Goal: Task Accomplishment & Management: Use online tool/utility

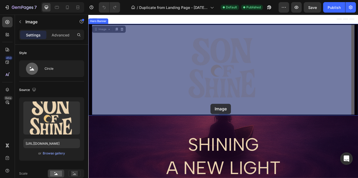
drag, startPoint x: 88, startPoint y: 15, endPoint x: 219, endPoint y: 115, distance: 164.9
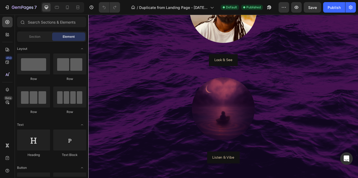
scroll to position [417, 0]
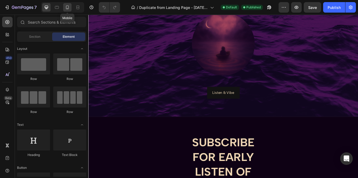
click at [70, 9] on icon at bounding box center [67, 7] width 5 height 5
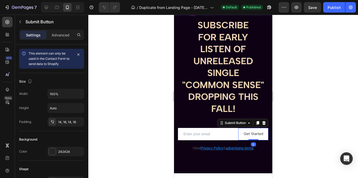
drag, startPoint x: 249, startPoint y: 140, endPoint x: 252, endPoint y: 131, distance: 9.5
click at [252, 131] on div "Get Started Submit Button 0" at bounding box center [253, 134] width 30 height 12
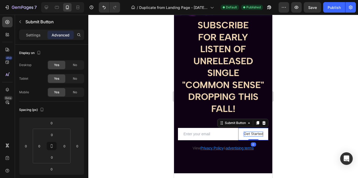
click at [244, 134] on div "Get Started" at bounding box center [253, 134] width 19 height 5
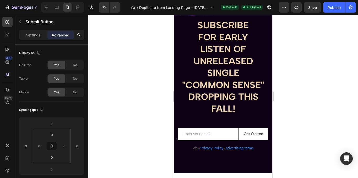
click at [239, 130] on button "Get Started" at bounding box center [253, 134] width 30 height 12
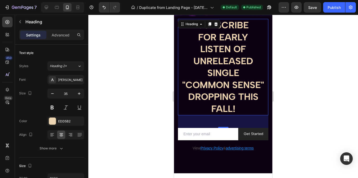
click at [179, 114] on h2 "SUBSCRIBE FOR EARLY LISTEN OF UNRELEASED SINGLE "COMMON SENSE" DROPPING THIS FA…" at bounding box center [223, 67] width 91 height 97
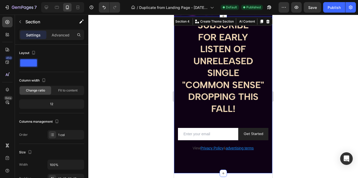
click at [256, 159] on div "SUBSCRIBE FOR EARLY LISTEN OF UNRELEASED SINGLE "COMMON SENSE" DROPPING THIS FA…" at bounding box center [223, 94] width 98 height 157
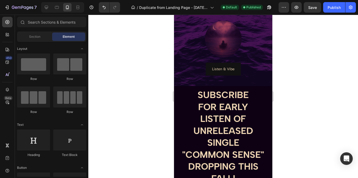
scroll to position [340, 0]
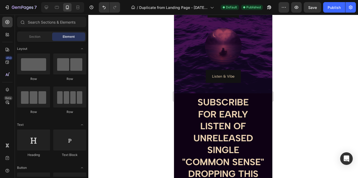
drag, startPoint x: 270, startPoint y: 134, endPoint x: 448, endPoint y: 132, distance: 177.9
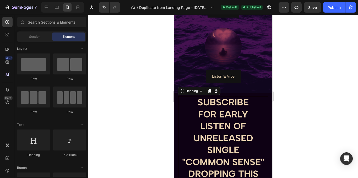
click at [252, 103] on h2 "SUBSCRIBE FOR EARLY LISTEN OF UNRELEASED SINGLE "COMMON SENSE" DROPPING THIS FA…" at bounding box center [223, 144] width 91 height 97
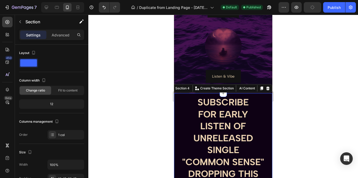
click at [249, 93] on div "SUBSCRIBE FOR EARLY LISTEN OF UNRELEASED SINGLE "COMMON SENSE" DROPPING THIS FA…" at bounding box center [223, 171] width 98 height 157
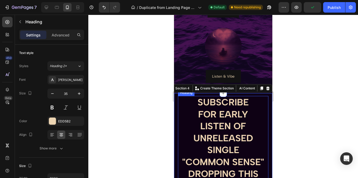
click at [205, 98] on h2 "SUBSCRIBE FOR EARLY LISTEN OF UNRELEASED SINGLE "COMMON SENSE" DROPPING THIS FA…" at bounding box center [223, 144] width 91 height 97
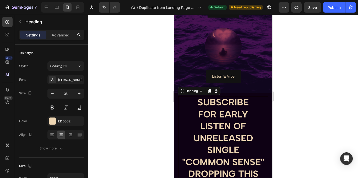
click at [231, 103] on h2 "SUBSCRIBE FOR EARLY LISTEN OF UNRELEASED SINGLE "COMMON SENSE" DROPPING THIS FA…" at bounding box center [223, 144] width 91 height 97
click at [58, 33] on p "Advanced" at bounding box center [61, 35] width 18 height 6
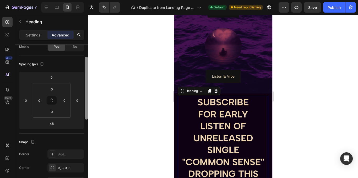
scroll to position [47, 0]
drag, startPoint x: 86, startPoint y: 93, endPoint x: 88, endPoint y: 113, distance: 20.0
click at [88, 113] on div at bounding box center [86, 119] width 4 height 148
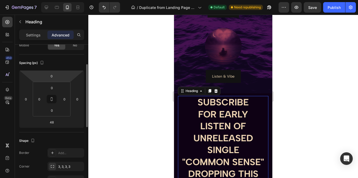
click at [55, 0] on html "7 Version history / Duplicate from Landing Page - [DATE] 14:10:19 Default Need …" at bounding box center [179, 0] width 358 height 0
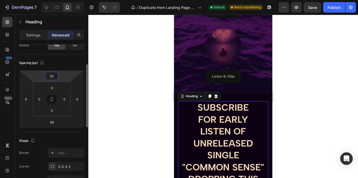
type input "2"
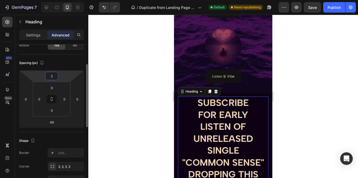
type input "24"
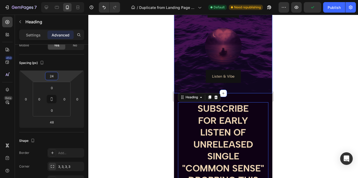
click at [259, 69] on div "Image Look & See Button Image Listen & Vibe Button" at bounding box center [223, 21] width 98 height 123
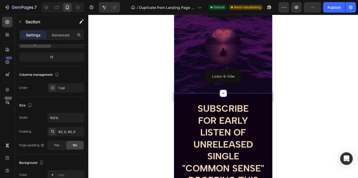
scroll to position [0, 0]
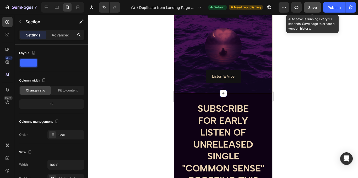
click at [315, 11] on button "Save" at bounding box center [312, 7] width 17 height 10
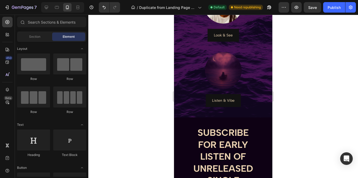
scroll to position [287, 0]
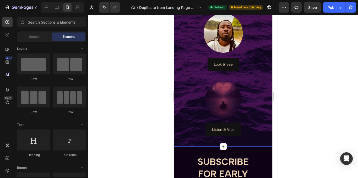
click at [233, 138] on div "Image Look & See Button Image Listen & Vibe Button Section 3" at bounding box center [223, 75] width 98 height 144
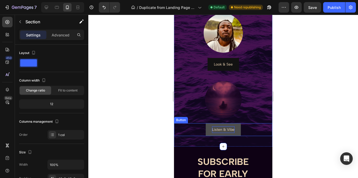
click at [218, 133] on p "Listen & Vibe" at bounding box center [223, 129] width 23 height 7
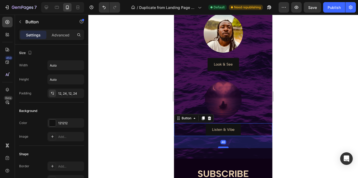
drag, startPoint x: 224, startPoint y: 136, endPoint x: 226, endPoint y: 148, distance: 12.2
click at [226, 148] on div at bounding box center [223, 148] width 10 height 2
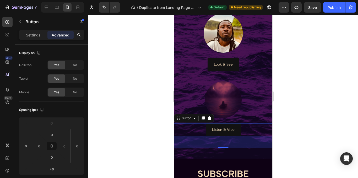
click at [316, 94] on div at bounding box center [223, 96] width 270 height 163
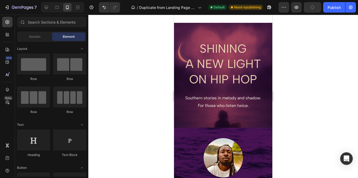
scroll to position [114, 0]
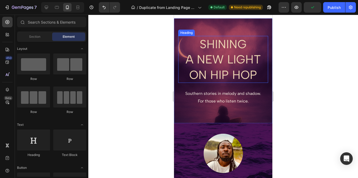
click at [232, 60] on h2 "SHINING A NEW LIGHT ON HIP HOP" at bounding box center [223, 59] width 90 height 47
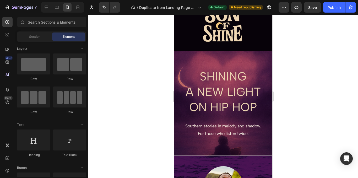
scroll to position [11, 0]
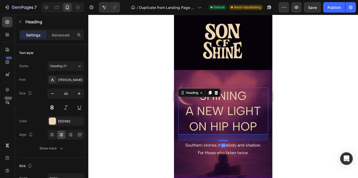
click at [224, 107] on h2 "SHINING A NEW LIGHT ON HIP HOP" at bounding box center [223, 111] width 90 height 47
click at [62, 78] on div "[PERSON_NAME]" at bounding box center [70, 80] width 25 height 5
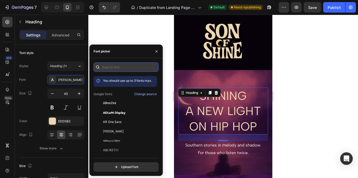
click at [122, 66] on input "text" at bounding box center [126, 66] width 65 height 9
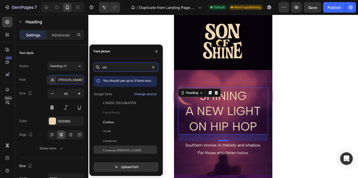
type input "cor"
click at [128, 151] on span "Cormorant [PERSON_NAME]" at bounding box center [122, 150] width 38 height 5
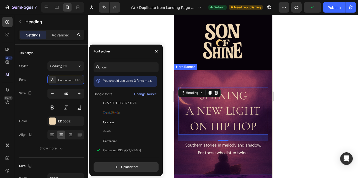
click at [238, 75] on div "Background Image" at bounding box center [223, 146] width 98 height 163
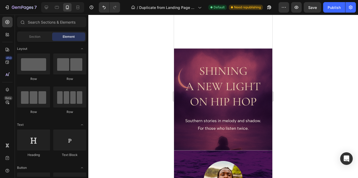
scroll to position [94, 0]
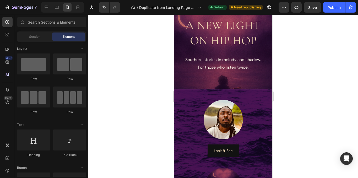
drag, startPoint x: 272, startPoint y: 43, endPoint x: 448, endPoint y: 79, distance: 179.9
click at [220, 82] on div "Background Image" at bounding box center [223, 69] width 98 height 163
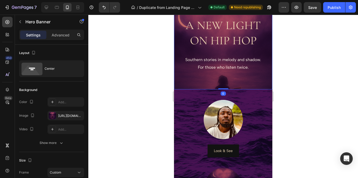
drag, startPoint x: 222, startPoint y: 89, endPoint x: 226, endPoint y: 73, distance: 16.5
click at [226, 73] on div "SHINING A NEW LIGHT ON HIP HOP Heading Southern stories in melody and shadow. F…" at bounding box center [223, 37] width 98 height 105
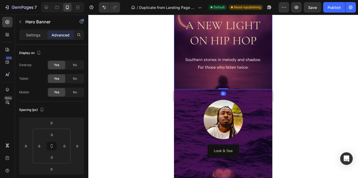
click at [239, 80] on div "Background Image" at bounding box center [223, 69] width 98 height 163
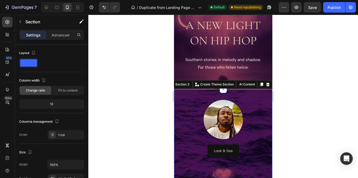
click at [234, 91] on div "Image Look & See Button Image Listen & Vibe Button Section 3 You can create reu…" at bounding box center [223, 167] width 98 height 156
click at [302, 77] on div at bounding box center [223, 96] width 270 height 163
click at [246, 92] on div "Image Look & See Button Image Listen & Vibe Button Section 3 You can create reu…" at bounding box center [223, 167] width 98 height 156
click at [290, 63] on div at bounding box center [223, 96] width 270 height 163
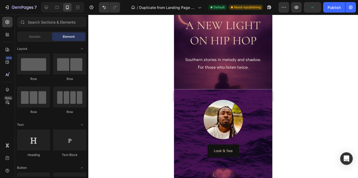
scroll to position [22, 0]
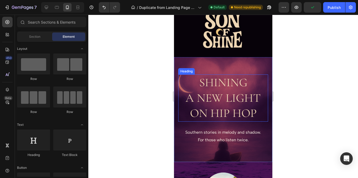
click at [224, 91] on h2 "SHINING A NEW LIGHT ON HIP HOP" at bounding box center [223, 98] width 90 height 47
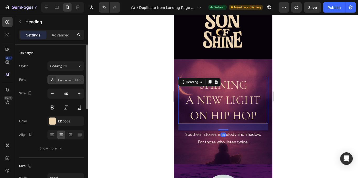
click at [72, 75] on div "Cormorant [PERSON_NAME]" at bounding box center [65, 79] width 37 height 9
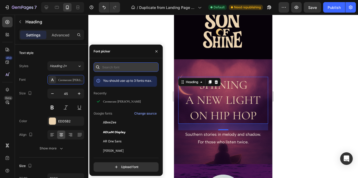
click at [118, 69] on input "text" at bounding box center [126, 66] width 65 height 9
type input "l"
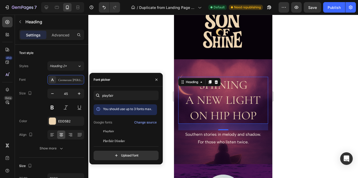
click at [142, 143] on div "playfair You should use up to 3 fonts max. Google fonts Change source Playfair …" at bounding box center [126, 126] width 65 height 70
click at [146, 139] on div "Playfair Display" at bounding box center [129, 141] width 53 height 5
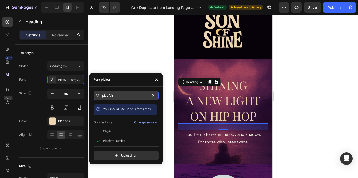
click at [123, 98] on input "playfair" at bounding box center [126, 95] width 65 height 9
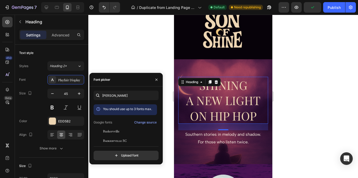
drag, startPoint x: 159, startPoint y: 118, endPoint x: 160, endPoint y: 122, distance: 4.8
click at [160, 122] on div "[PERSON_NAME] You should use up to 3 fonts max. Google fonts Change source Bask…" at bounding box center [125, 126] width 73 height 70
drag, startPoint x: 159, startPoint y: 122, endPoint x: 157, endPoint y: 135, distance: 13.2
click at [157, 135] on div "[PERSON_NAME] You should use up to 3 fonts max. Google fonts Change source Bask…" at bounding box center [125, 126] width 73 height 70
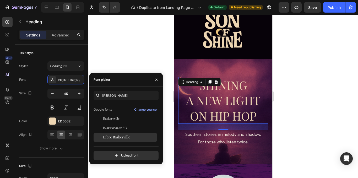
click at [114, 134] on div "Libre Baskerville" at bounding box center [125, 137] width 63 height 9
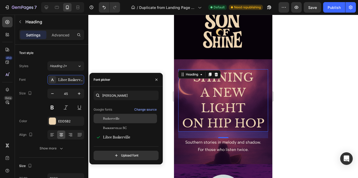
click at [129, 119] on div "Baskervville" at bounding box center [129, 118] width 53 height 5
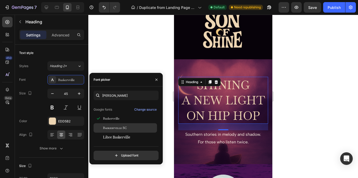
click at [118, 130] on span "Baskervville SC" at bounding box center [115, 128] width 24 height 5
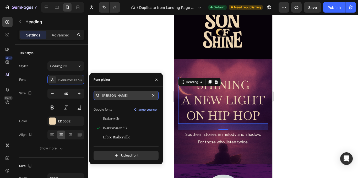
click at [124, 94] on input "[PERSON_NAME]" at bounding box center [126, 95] width 65 height 9
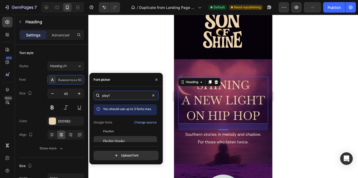
type input "playf"
click at [120, 138] on div "Playfair Display" at bounding box center [125, 140] width 63 height 9
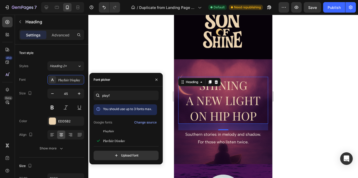
click at [138, 68] on div at bounding box center [223, 96] width 270 height 163
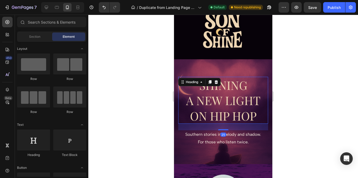
click at [226, 90] on h2 "SHINING A NEW LIGHT ON HIP HOP" at bounding box center [223, 100] width 90 height 47
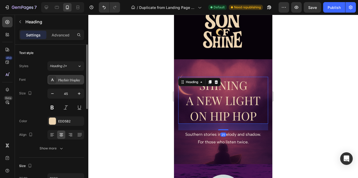
click at [64, 76] on div "Playfair Display" at bounding box center [65, 79] width 37 height 9
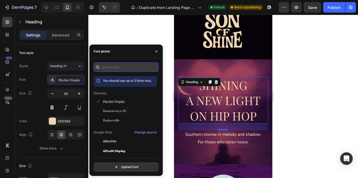
click at [124, 66] on input "text" at bounding box center [126, 66] width 65 height 9
click at [125, 67] on input "text" at bounding box center [126, 66] width 65 height 9
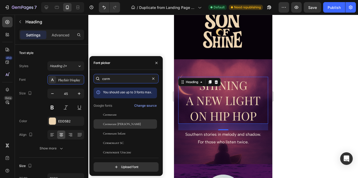
type input "corm"
click at [124, 122] on span "Cormorant [PERSON_NAME]" at bounding box center [122, 124] width 38 height 5
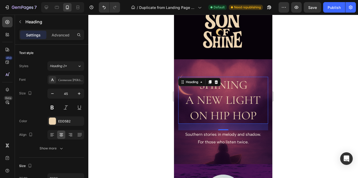
click at [169, 50] on div at bounding box center [223, 96] width 270 height 163
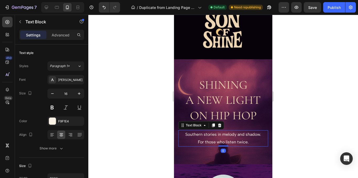
click at [231, 139] on p "For those who listen twice." at bounding box center [223, 143] width 89 height 8
click at [73, 78] on div "[PERSON_NAME]" at bounding box center [70, 80] width 25 height 5
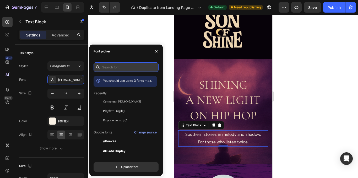
click at [119, 69] on input "text" at bounding box center [126, 66] width 65 height 9
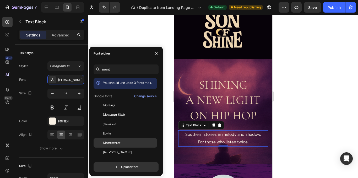
click at [120, 145] on span "Montserrat" at bounding box center [112, 143] width 18 height 5
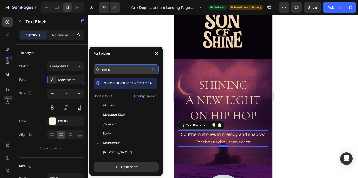
click at [125, 67] on input "mont" at bounding box center [126, 69] width 65 height 9
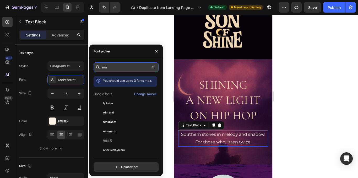
type input "m"
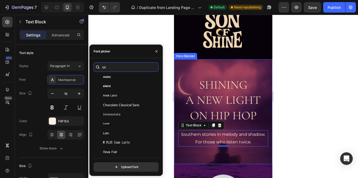
scroll to position [30, 0]
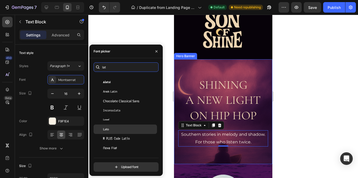
type input "lat"
click at [111, 131] on div "Lato" at bounding box center [129, 129] width 53 height 5
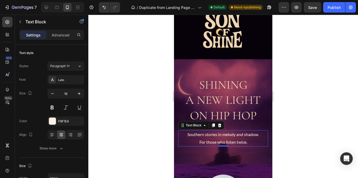
click at [130, 34] on div at bounding box center [223, 96] width 270 height 163
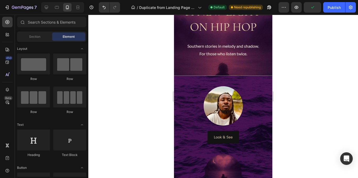
scroll to position [109, 0]
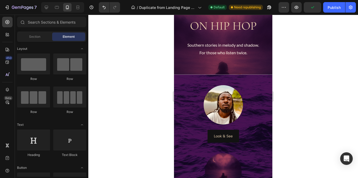
drag, startPoint x: 269, startPoint y: 51, endPoint x: 448, endPoint y: 87, distance: 182.1
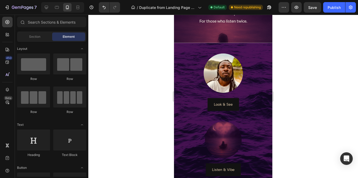
scroll to position [142, 0]
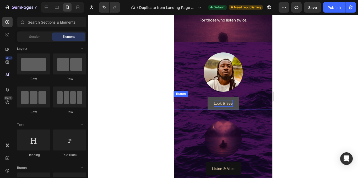
click at [224, 104] on p "Look & See" at bounding box center [223, 103] width 19 height 7
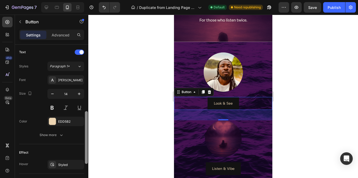
scroll to position [179, 0]
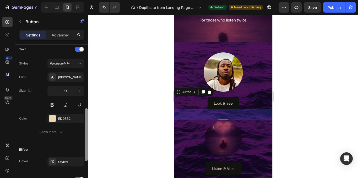
drag, startPoint x: 87, startPoint y: 85, endPoint x: 92, endPoint y: 149, distance: 64.0
click at [92, 0] on div "7 Version history / Duplicate from Landing Page - [DATE] 14:10:19 Default Need …" at bounding box center [179, 0] width 358 height 0
click at [63, 79] on div "[PERSON_NAME]" at bounding box center [70, 77] width 25 height 5
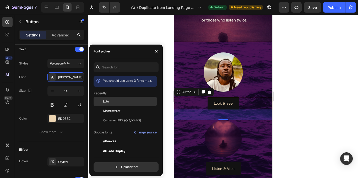
click at [111, 102] on div "Lato" at bounding box center [129, 101] width 53 height 5
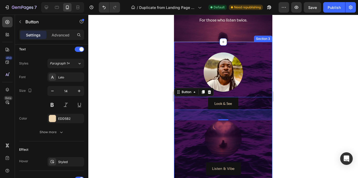
click at [143, 32] on div at bounding box center [223, 96] width 270 height 163
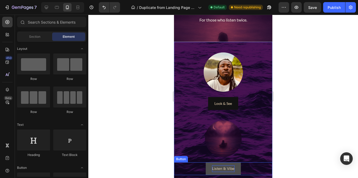
click at [223, 168] on p "Listen & Vibe" at bounding box center [223, 169] width 23 height 7
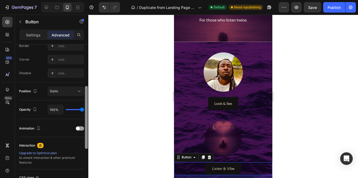
scroll to position [163, 0]
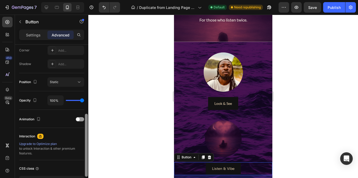
drag, startPoint x: 88, startPoint y: 50, endPoint x: 91, endPoint y: 119, distance: 69.3
click at [91, 0] on div "7 Version history / Duplicate from Landing Page - [DATE] 14:10:19 Default Need …" at bounding box center [179, 0] width 358 height 0
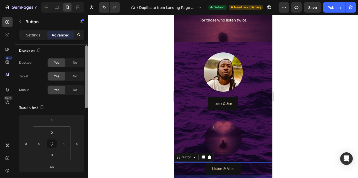
scroll to position [0, 0]
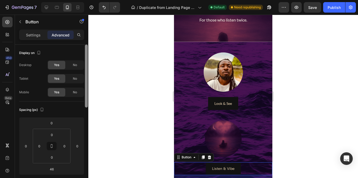
drag, startPoint x: 85, startPoint y: 130, endPoint x: 86, endPoint y: 32, distance: 98.6
click at [86, 32] on div "Settings Advanced Display on Desktop Yes No Tablet Yes No Mobile Yes No Spacing…" at bounding box center [51, 111] width 73 height 163
click at [36, 33] on p "Settings" at bounding box center [33, 35] width 15 height 6
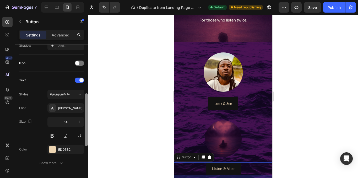
scroll to position [149, 0]
drag, startPoint x: 86, startPoint y: 71, endPoint x: 97, endPoint y: 124, distance: 54.1
click at [97, 0] on div "7 Version history / Duplicate from Landing Page - [DATE] 14:10:19 Default Need …" at bounding box center [179, 0] width 358 height 0
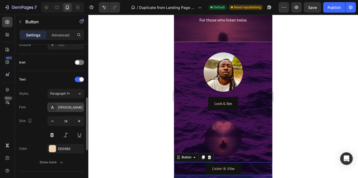
click at [72, 107] on div "[PERSON_NAME]" at bounding box center [70, 107] width 25 height 5
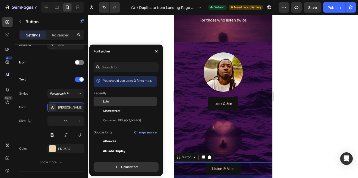
click at [115, 102] on div "Lato" at bounding box center [129, 101] width 53 height 5
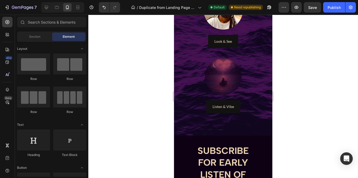
scroll to position [214, 0]
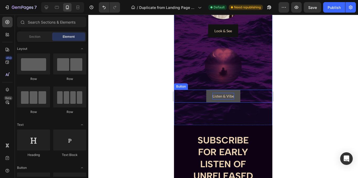
click at [220, 94] on p "Listen & Vibe" at bounding box center [224, 96] width 22 height 7
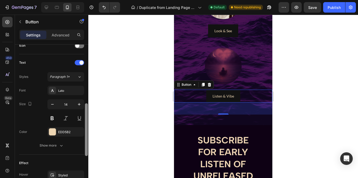
scroll to position [166, 0]
drag, startPoint x: 86, startPoint y: 65, endPoint x: 94, endPoint y: 125, distance: 59.9
click at [94, 0] on div "7 Version history / Duplicate from Landing Page - [DATE] 14:10:19 Default Need …" at bounding box center [179, 0] width 358 height 0
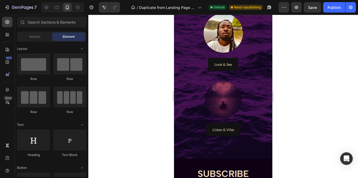
scroll to position [155, 0]
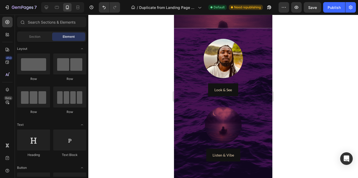
drag, startPoint x: 269, startPoint y: 89, endPoint x: 449, endPoint y: 94, distance: 179.5
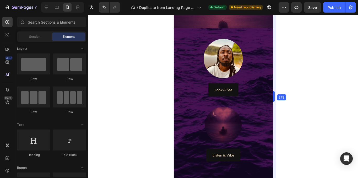
drag, startPoint x: 274, startPoint y: 84, endPoint x: 275, endPoint y: 67, distance: 16.8
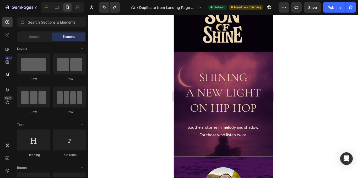
scroll to position [0, 0]
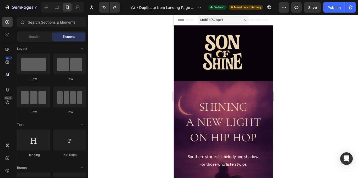
click at [227, 22] on div "Mobile ( 378 px)" at bounding box center [223, 20] width 51 height 8
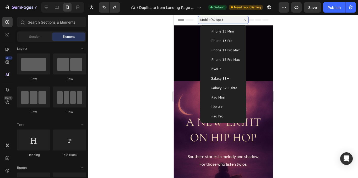
click at [229, 52] on span "iPhone 11 Pro Max" at bounding box center [225, 50] width 29 height 5
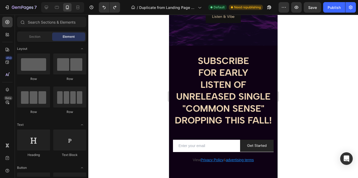
scroll to position [304, 0]
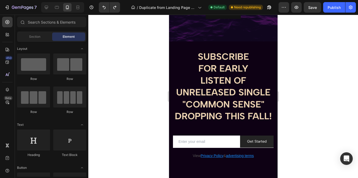
drag, startPoint x: 275, startPoint y: 35, endPoint x: 462, endPoint y: 125, distance: 207.5
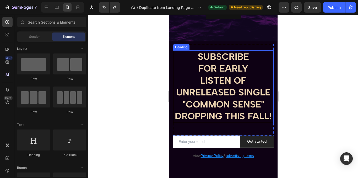
click at [225, 74] on h2 "SUBSCRIBE FOR EARLY LISTEN OF UNRELEASED SINGLE "COMMON SENSE" DROPPING THIS FA…" at bounding box center [223, 86] width 101 height 73
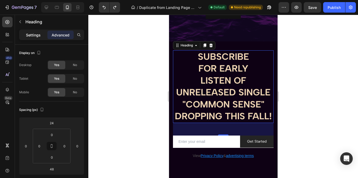
click at [35, 35] on p "Settings" at bounding box center [33, 35] width 15 height 6
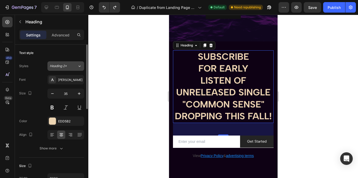
click at [73, 66] on div "Heading 2*" at bounding box center [64, 66] width 28 height 5
click at [63, 55] on div "Text style" at bounding box center [51, 53] width 65 height 8
click at [70, 79] on div "[PERSON_NAME]" at bounding box center [70, 80] width 25 height 5
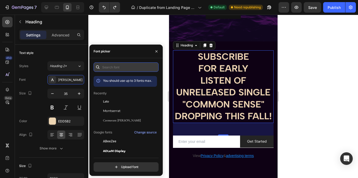
click at [113, 70] on input "text" at bounding box center [126, 66] width 65 height 9
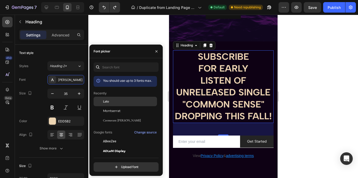
click at [104, 99] on div "Lato" at bounding box center [125, 101] width 63 height 9
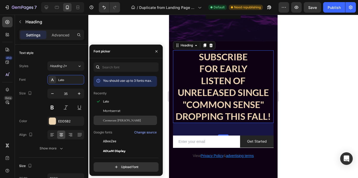
click at [120, 121] on span "Cormorant [PERSON_NAME]" at bounding box center [122, 120] width 38 height 5
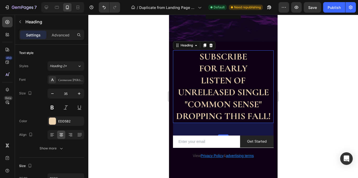
click at [129, 38] on div at bounding box center [223, 96] width 270 height 163
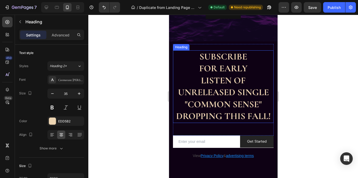
click at [236, 80] on h2 "SUBSCRIBE FOR EARLY LISTEN OF UNRELEASED SINGLE "COMMON SENSE" DROPPING THIS FA…" at bounding box center [223, 86] width 101 height 73
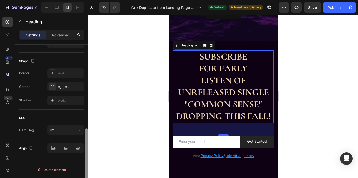
scroll to position [0, 0]
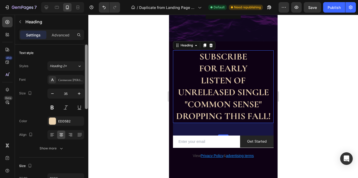
drag, startPoint x: 87, startPoint y: 67, endPoint x: 83, endPoint y: 42, distance: 25.5
click at [83, 42] on div "Settings Advanced Text style Styles Heading 2* Font Cormorant Garamond Size 35 …" at bounding box center [51, 111] width 73 height 163
click at [199, 76] on h2 "SUBSCRIBE FOR EARLY LISTEN OF UNRELEASED SINGLE "COMMON SENSE" DROPPING THIS FA…" at bounding box center [223, 86] width 101 height 73
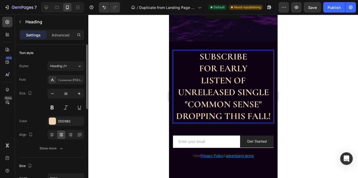
click at [199, 76] on p "SUBSCRIBE FOR EARLY LISTEN OF UNRELEASED SINGLE "COMMON SENSE" DROPPING THIS FA…" at bounding box center [223, 87] width 100 height 72
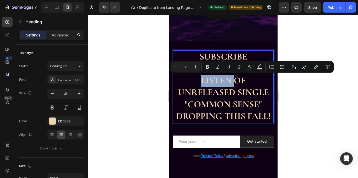
click at [216, 86] on p "SUBSCRIBE FOR EARLY LISTEN OF UNRELEASED SINGLE "COMMON SENSE" DROPPING THIS FA…" at bounding box center [223, 87] width 100 height 72
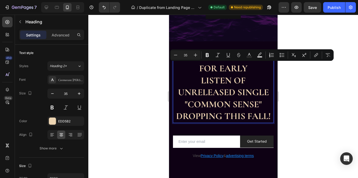
drag, startPoint x: 196, startPoint y: 65, endPoint x: 298, endPoint y: 89, distance: 104.9
click at [278, 89] on html "iPhone 11 Pro Max ( 414 px) iPhone 13 Mini iPhone 13 Pro iPhone 11 Pro Max iPho…" at bounding box center [223, 11] width 109 height 601
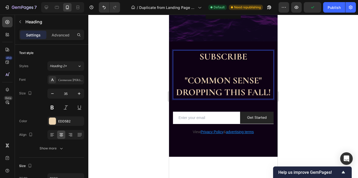
drag, startPoint x: 248, startPoint y: 59, endPoint x: 196, endPoint y: 55, distance: 51.9
click at [196, 55] on p "SUBSCRIBE ⁠⁠⁠⁠⁠⁠⁠ "COMMON SENSE" DROPPING THIS FALL!" at bounding box center [223, 75] width 100 height 48
click at [216, 73] on p "GET "COMMON SENSE" DROPPING THIS FALL!" at bounding box center [223, 75] width 100 height 48
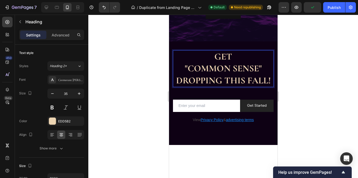
click at [182, 69] on p "GET "COMMON SENSE" DROPPING THIS FALL!" at bounding box center [223, 69] width 100 height 36
click at [188, 78] on p "GET "COMMON SENSE" DROPPING THIS FALL!" at bounding box center [223, 69] width 100 height 36
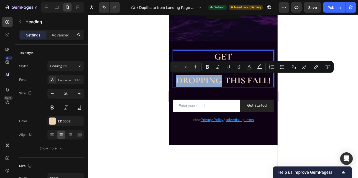
drag, startPoint x: 188, startPoint y: 78, endPoint x: 231, endPoint y: 82, distance: 42.4
click at [231, 82] on p "GET "COMMON SENSE" DROPPING THIS FALL!" at bounding box center [223, 69] width 100 height 36
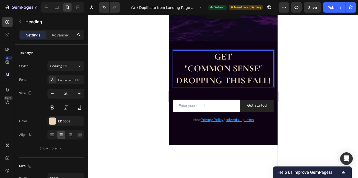
click at [253, 83] on p "GET "COMMON SENSE" DROPPING THIS FALL!" at bounding box center [223, 69] width 100 height 36
click at [228, 57] on p "GET "COMMON SENSE" DROPPING THIS FALL!" at bounding box center [223, 69] width 100 height 36
click at [194, 83] on p "GET "COMMON SENSE" DROPPING THIS FALL!" at bounding box center [223, 69] width 100 height 36
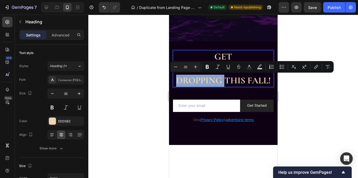
click at [194, 83] on p "GET "COMMON SENSE" DROPPING THIS FALL!" at bounding box center [223, 69] width 100 height 36
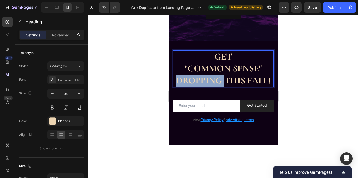
click at [194, 83] on p "GET "COMMON SENSE" DROPPING THIS FALL!" at bounding box center [223, 69] width 100 height 36
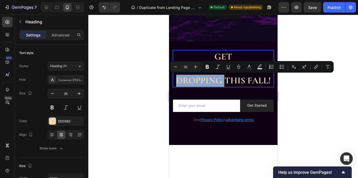
click at [189, 84] on p "GET "COMMON SENSE" DROPPING THIS FALL!" at bounding box center [223, 69] width 100 height 36
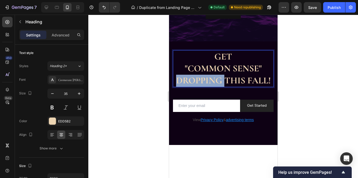
click at [189, 84] on p "GET "COMMON SENSE" DROPPING THIS FALL!" at bounding box center [223, 69] width 100 height 36
click at [228, 87] on p "GET "COMMON SENSE" DROPPING THIS FALL!" at bounding box center [223, 69] width 100 height 36
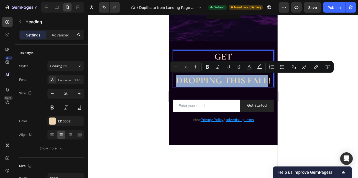
drag, startPoint x: 228, startPoint y: 95, endPoint x: 185, endPoint y: 79, distance: 45.9
click at [185, 79] on p "GET "COMMON SENSE" DROPPING THIS FALL!" at bounding box center [223, 69] width 100 height 36
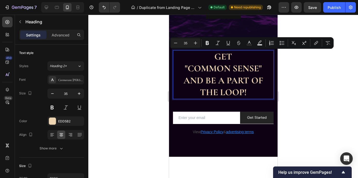
drag, startPoint x: 247, startPoint y: 93, endPoint x: 181, endPoint y: 60, distance: 73.8
click at [181, 60] on p "GET "COMMON SENSE" AND BE A PART OF THE LOOP!" at bounding box center [223, 75] width 100 height 48
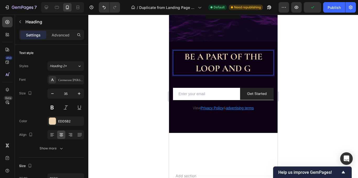
click at [251, 67] on p "BE A PART OF THE LOOP AND G" at bounding box center [223, 63] width 100 height 24
click at [180, 55] on p "BE A PART OF THE LOOP AND G" at bounding box center [223, 63] width 100 height 24
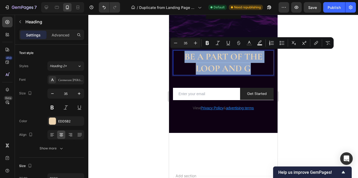
drag, startPoint x: 180, startPoint y: 55, endPoint x: 255, endPoint y: 69, distance: 76.4
click at [255, 69] on p "BE A PART OF THE LOOP AND G" at bounding box center [223, 63] width 100 height 24
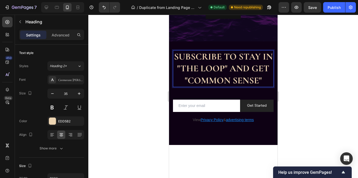
click at [228, 55] on p "SUBSCRIBE TO STAY IN "THE LOOP" AND GET "COMMON SENSE"" at bounding box center [223, 69] width 100 height 36
drag, startPoint x: 231, startPoint y: 55, endPoint x: 234, endPoint y: 56, distance: 3.8
click at [234, 56] on p "SUBSCRIBE TO STAY IN "THE LOOP" AND GET "COMMON SENSE"" at bounding box center [223, 69] width 100 height 36
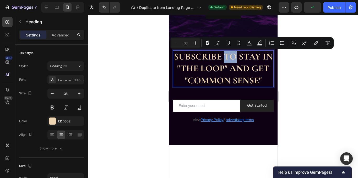
drag, startPoint x: 228, startPoint y: 56, endPoint x: 239, endPoint y: 58, distance: 10.7
click at [239, 58] on p "SUBSCRIBE TO STAY IN "THE LOOP" AND GET "COMMON SENSE"" at bounding box center [223, 69] width 100 height 36
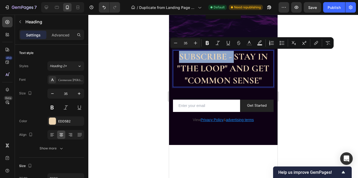
drag, startPoint x: 232, startPoint y: 57, endPoint x: 331, endPoint y: 69, distance: 99.6
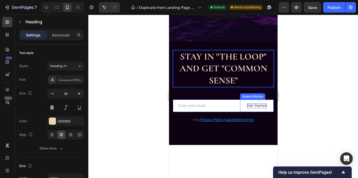
click at [261, 107] on div "Get Started" at bounding box center [256, 105] width 19 height 5
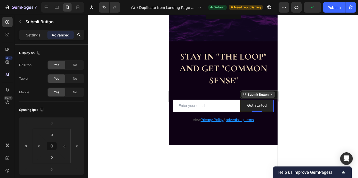
click at [244, 97] on div "Submit Button" at bounding box center [258, 95] width 34 height 6
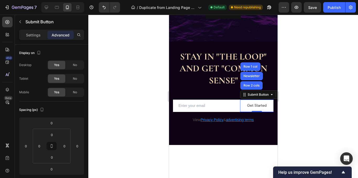
click at [261, 102] on button "Get Started" at bounding box center [257, 106] width 34 height 12
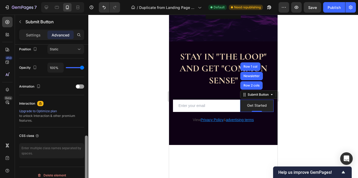
scroll to position [201, 0]
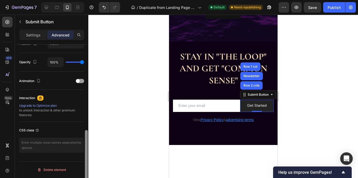
drag, startPoint x: 87, startPoint y: 57, endPoint x: 87, endPoint y: 161, distance: 104.1
click at [87, 161] on div at bounding box center [86, 161] width 3 height 63
click at [33, 36] on p "Settings" at bounding box center [33, 35] width 15 height 6
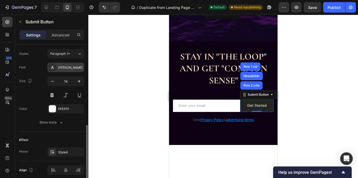
click at [70, 71] on div "[PERSON_NAME]" at bounding box center [65, 67] width 37 height 9
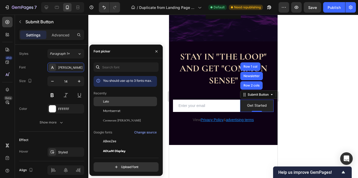
click at [120, 100] on div "Lato" at bounding box center [129, 101] width 53 height 5
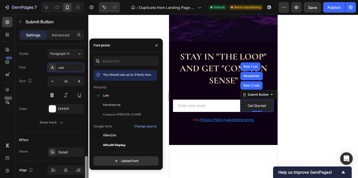
scroll to position [224, 0]
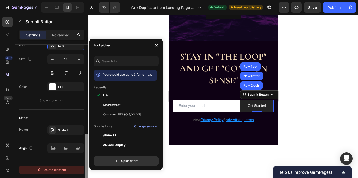
drag, startPoint x: 86, startPoint y: 139, endPoint x: 83, endPoint y: 172, distance: 33.2
click at [83, 172] on div "This element can only be used in the Contact Form to send data to Shopify Size …" at bounding box center [51, 119] width 73 height 148
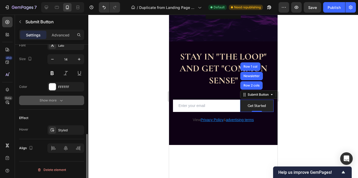
click at [63, 100] on icon "button" at bounding box center [61, 100] width 5 height 5
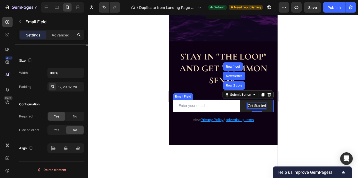
scroll to position [0, 0]
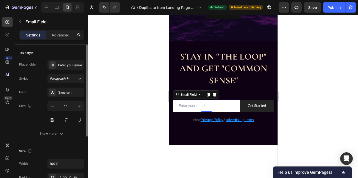
click at [220, 105] on input "email" at bounding box center [206, 106] width 67 height 12
click at [190, 96] on div "Email Field" at bounding box center [188, 94] width 18 height 5
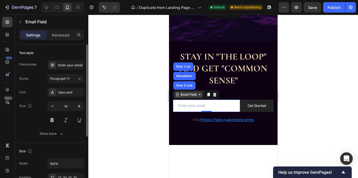
click at [196, 97] on div "Email Field" at bounding box center [188, 95] width 29 height 6
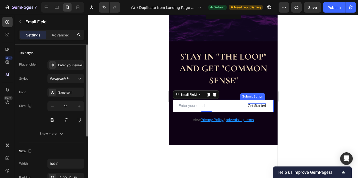
click at [259, 106] on p "Get Started" at bounding box center [257, 105] width 18 height 5
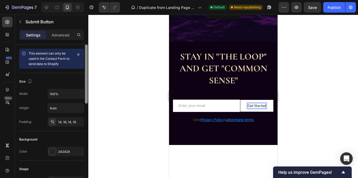
drag, startPoint x: 86, startPoint y: 69, endPoint x: 81, endPoint y: 45, distance: 23.9
click at [81, 45] on div "This element can only be used in the Contact Form to send data to Shopify Size …" at bounding box center [51, 119] width 73 height 148
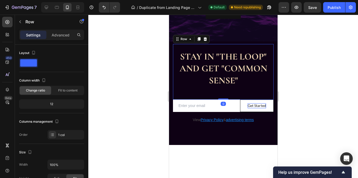
click at [192, 99] on div "STAY IN "THE LOOP" AND GET "COMMON SENSE" Heading" at bounding box center [223, 72] width 101 height 56
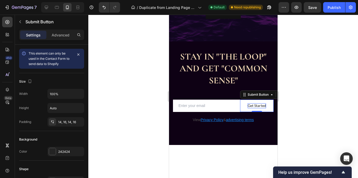
click at [256, 108] on p "Get Started" at bounding box center [257, 105] width 18 height 5
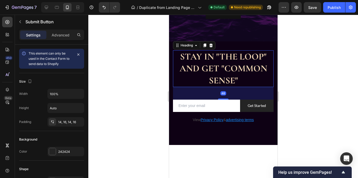
click at [192, 73] on p "STAY IN "THE LOOP" AND GET "COMMON SENSE"" at bounding box center [223, 69] width 100 height 36
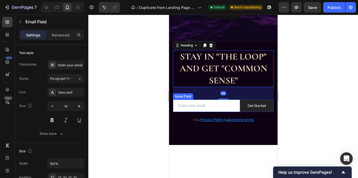
click at [209, 101] on input "email" at bounding box center [206, 106] width 67 height 12
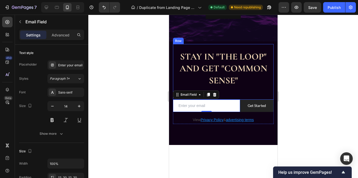
click at [263, 95] on div "STAY IN "THE LOOP" AND GET "COMMON SENSE" Heading" at bounding box center [223, 72] width 101 height 56
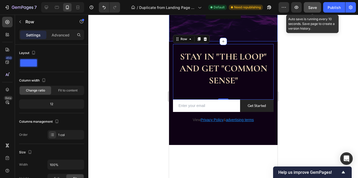
click at [316, 9] on span "Save" at bounding box center [313, 7] width 9 height 4
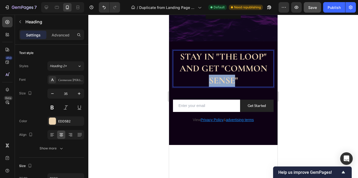
click at [228, 76] on p "STAY IN "THE LOOP" AND GET "COMMON SENSE"" at bounding box center [223, 69] width 100 height 36
click at [195, 52] on p "STAY IN "THE LOOP" AND GET "COMMON SENSE"" at bounding box center [223, 69] width 100 height 36
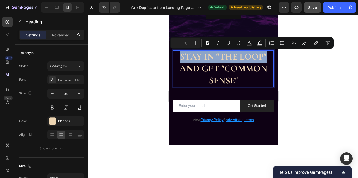
drag, startPoint x: 178, startPoint y: 54, endPoint x: 265, endPoint y: 60, distance: 87.0
click at [265, 60] on p "STAY IN "THE LOOP" AND GET "COMMON SENSE"" at bounding box center [223, 69] width 100 height 36
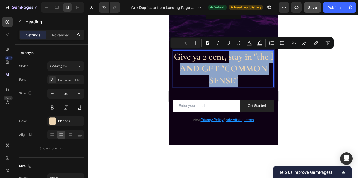
drag, startPoint x: 241, startPoint y: 79, endPoint x: 228, endPoint y: 59, distance: 24.7
click at [228, 59] on p "Give ya 2 cent, stay in "the l AND GET "COMMON SENSE"" at bounding box center [223, 69] width 100 height 36
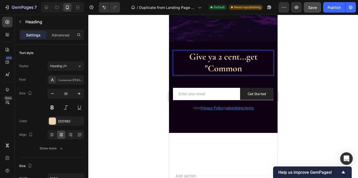
click at [248, 68] on p "Give ya 2 cent...get "Common" at bounding box center [223, 63] width 100 height 24
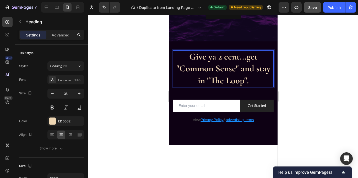
click at [247, 82] on p "Give ya 2 cent...get "Common Sense" and stay in "The Loop"." at bounding box center [223, 69] width 100 height 36
click at [187, 54] on p "Give ya 2 cent...get "Common Sense" and stay in "The Loop"." at bounding box center [223, 69] width 100 height 36
click at [248, 104] on p "Get Started" at bounding box center [257, 105] width 18 height 5
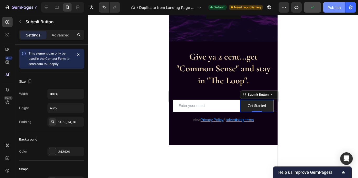
click at [332, 10] on div "Publish" at bounding box center [334, 8] width 13 height 6
drag, startPoint x: 311, startPoint y: 9, endPoint x: 320, endPoint y: 34, distance: 26.0
click at [320, 0] on div "7 Version history / Duplicate from Landing Page - [DATE] 14:10:19 Default Need …" at bounding box center [179, 0] width 358 height 0
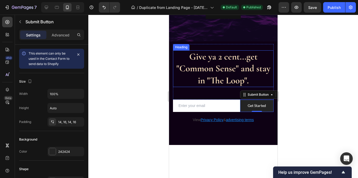
click at [214, 65] on p "Give ya 2 cent...get "Common Sense" and stay in "The Loop"." at bounding box center [223, 69] width 100 height 36
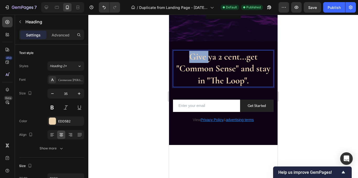
click at [190, 59] on p "Give ya 2 cent...get "Common Sense" and stay in "The Loop"." at bounding box center [223, 69] width 100 height 36
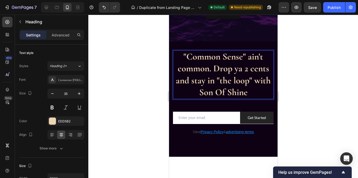
click at [213, 70] on p ""Common Sense" ain't common. Drop ya 2 cents and stay in "the loop" with Son Of…" at bounding box center [223, 75] width 100 height 48
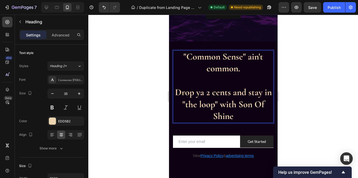
click at [232, 67] on p ""Common Sense" ain't common. Drop ya 2 cents and stay in "the loop" with Son Of…" at bounding box center [223, 87] width 100 height 72
click at [257, 82] on p ""Common Sense" ain't common. Drop ya 2 cents and stay in "the loop" with Son Of…" at bounding box center [223, 87] width 100 height 72
click at [148, 125] on div at bounding box center [223, 96] width 270 height 163
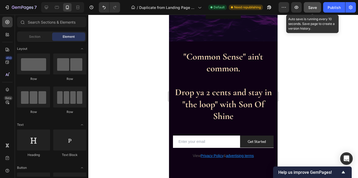
click at [308, 10] on button "Save" at bounding box center [312, 7] width 17 height 10
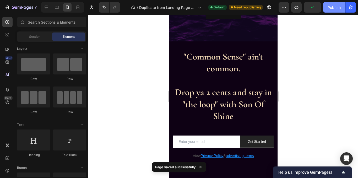
click at [329, 11] on button "Publish" at bounding box center [334, 7] width 22 height 10
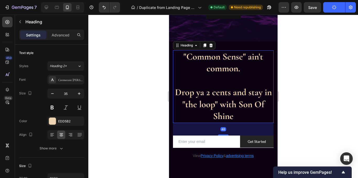
click at [317, 114] on div at bounding box center [223, 96] width 270 height 163
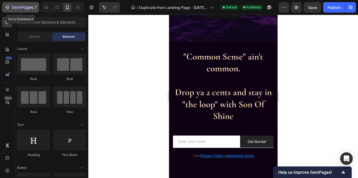
click at [10, 11] on button "7" at bounding box center [20, 7] width 37 height 10
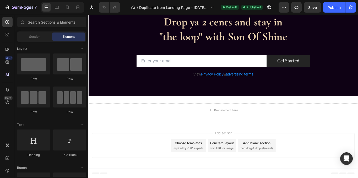
scroll to position [609, 0]
click at [8, 37] on div at bounding box center [7, 34] width 10 height 10
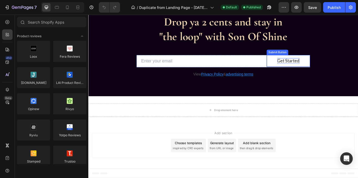
click at [317, 69] on div "Get Started" at bounding box center [322, 69] width 26 height 7
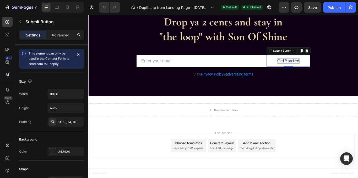
click at [311, 69] on div "Get Started" at bounding box center [322, 69] width 26 height 7
click at [311, 69] on p "Get Started" at bounding box center [322, 69] width 26 height 7
click at [313, 69] on p "Started" at bounding box center [321, 69] width 17 height 7
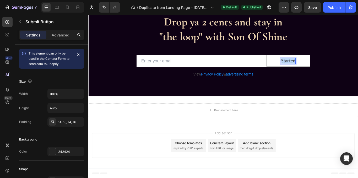
click at [313, 69] on p "Started" at bounding box center [321, 69] width 17 height 7
click at [296, 62] on button "Get" at bounding box center [321, 69] width 51 height 14
click at [296, 62] on button "Get "Common" at bounding box center [321, 69] width 51 height 14
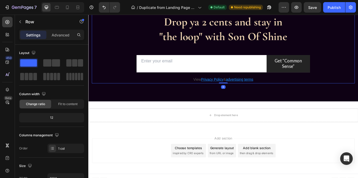
click at [358, 49] on div ""Common Sense" ain't common. Drop ya 2 cents and stay in "the loop" with Son Of…" at bounding box center [245, 29] width 307 height 132
click at [336, 4] on button "Publish" at bounding box center [334, 7] width 22 height 10
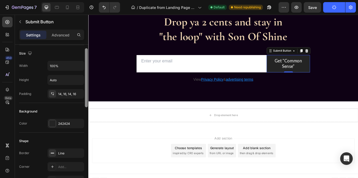
scroll to position [31, 0]
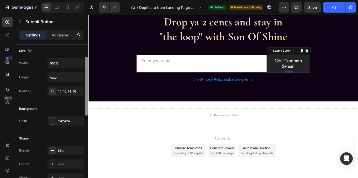
drag, startPoint x: 87, startPoint y: 75, endPoint x: 84, endPoint y: 87, distance: 12.7
click at [84, 87] on div "This element can only be used in the Contact Form to send data to Shopify Size …" at bounding box center [51, 119] width 73 height 148
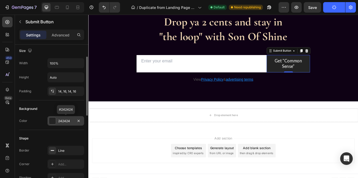
click at [58, 118] on div "242424" at bounding box center [65, 120] width 37 height 9
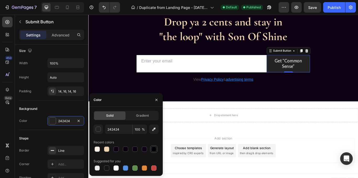
click at [155, 148] on div at bounding box center [153, 149] width 5 height 5
type input "030005"
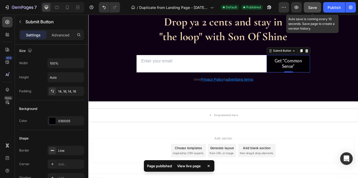
click at [316, 10] on button "Save" at bounding box center [312, 7] width 17 height 10
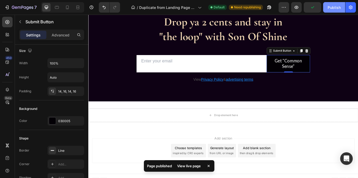
click at [335, 8] on div "Publish" at bounding box center [334, 8] width 13 height 6
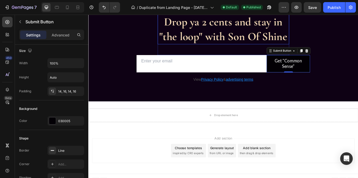
click at [237, 37] on h2 ""Common Sense" ain't common. Drop ya 2 cents and stay in "the loop" with Son Of…" at bounding box center [245, 6] width 153 height 86
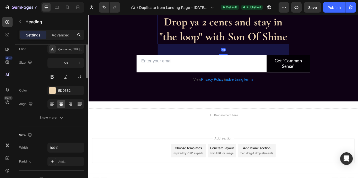
scroll to position [0, 0]
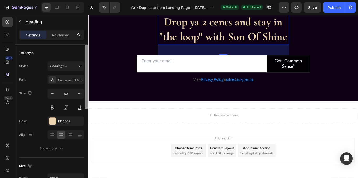
click at [86, 77] on div at bounding box center [86, 77] width 3 height 65
click at [71, 124] on div "EDD5B2" at bounding box center [65, 120] width 37 height 9
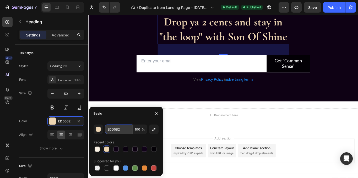
click at [112, 126] on input "EDD5B2" at bounding box center [118, 129] width 27 height 9
paste input "#B85C38"
type input "#B85C38"
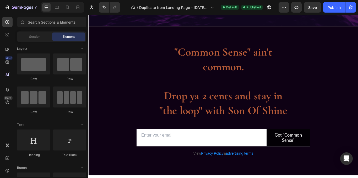
scroll to position [523, 0]
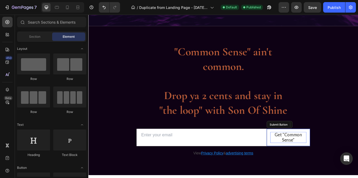
click at [321, 158] on p "Get "Common Sense"" at bounding box center [322, 158] width 42 height 13
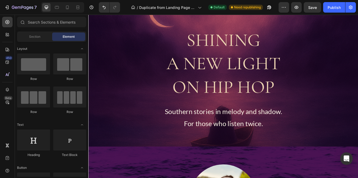
scroll to position [142, 0]
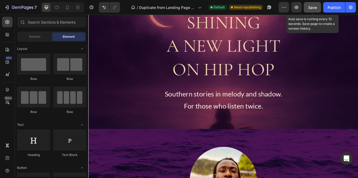
click at [319, 9] on button "Save" at bounding box center [312, 7] width 17 height 10
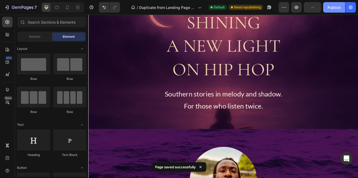
click at [336, 11] on button "Publish" at bounding box center [334, 7] width 22 height 10
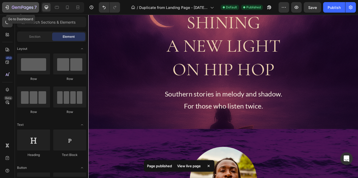
click at [30, 6] on icon "button" at bounding box center [23, 8] width 22 height 4
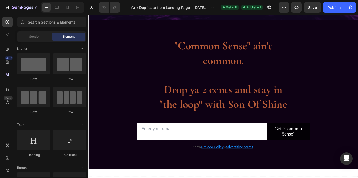
scroll to position [568, 0]
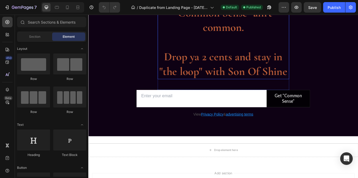
click at [266, 80] on h2 ""Common Sense" ain't common. Drop ya 2 cents and stay in "the loop" with Son Of…" at bounding box center [245, 47] width 153 height 86
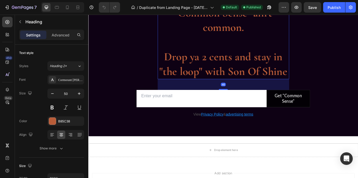
click at [266, 80] on h2 ""Common Sense" ain't common. Drop ya 2 cents and stay in "the loop" with Son Of…" at bounding box center [245, 47] width 153 height 86
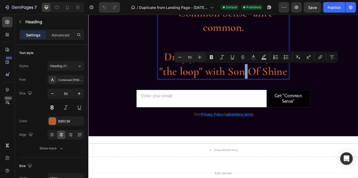
click at [275, 80] on p ""Common Sense" ain't common. Drop ya 2 cents and stay in "the loop" with Son Of…" at bounding box center [246, 46] width 152 height 85
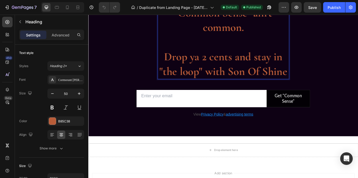
click at [284, 63] on p ""Common Sense" ain't common. Drop ya 2 cents and stay in "the loop" with Son Of…" at bounding box center [246, 46] width 152 height 85
click at [269, 63] on p ""Common Sense" ain't common. Drop ya 2 cents and stay in "the loop" with Son Of…" at bounding box center [246, 46] width 152 height 85
click at [278, 65] on p ""Common Sense" ain't common. Drop ya 2 cents and stay in "the loop" with Son Of…" at bounding box center [246, 46] width 152 height 85
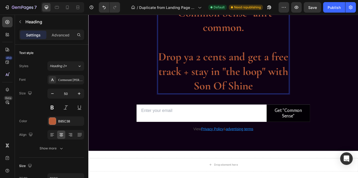
click at [221, 96] on p ""Common Sense" ain't common. Drop ya 2 cents and get a free track + stay in "th…" at bounding box center [246, 55] width 152 height 102
click at [216, 68] on p ""Common Sense" ain't common. Drop ya 2 cents and get a free track + stay in "th…" at bounding box center [246, 55] width 152 height 102
click at [280, 64] on p ""Common Sense" ain't common. Drop ya 2 cents and get a free track + stay in "th…" at bounding box center [246, 55] width 152 height 102
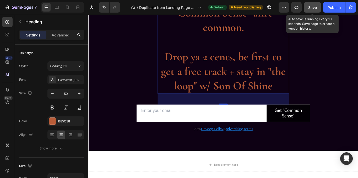
click at [309, 3] on button "Save" at bounding box center [312, 7] width 17 height 10
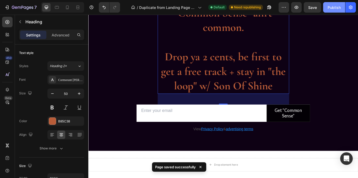
click at [332, 11] on button "Publish" at bounding box center [334, 7] width 22 height 10
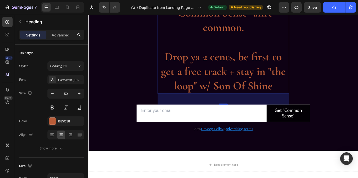
scroll to position [558, 0]
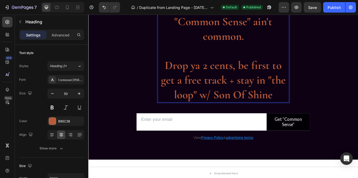
click at [243, 92] on p ""Common Sense" ain't common. Drop ya 2 cents, be first to get a free track + st…" at bounding box center [246, 65] width 152 height 102
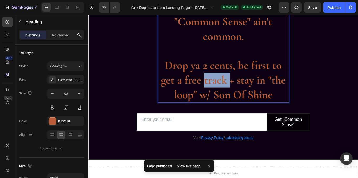
click at [243, 92] on p ""Common Sense" ain't common. Drop ya 2 cents, be first to get a free track + st…" at bounding box center [246, 65] width 152 height 102
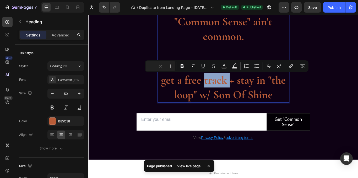
click at [243, 92] on p ""Common Sense" ain't common. Drop ya 2 cents, be first to get a free track + st…" at bounding box center [246, 65] width 152 height 102
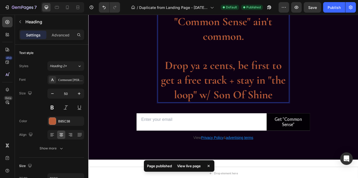
click at [220, 95] on p ""Common Sense" ain't common. Drop ya 2 cents, be first to get a free track + st…" at bounding box center [246, 65] width 152 height 102
click at [194, 93] on p ""Common Sense" ain't common. Drop ya 2 cents, be first to get a free track + st…" at bounding box center [246, 65] width 152 height 102
click at [217, 91] on p ""Common Sense" ain't common. Drop ya 2 cents, be first to get a free track + st…" at bounding box center [246, 65] width 152 height 102
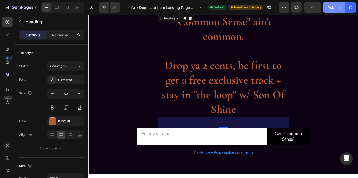
click at [338, 3] on button "Publish" at bounding box center [334, 7] width 22 height 10
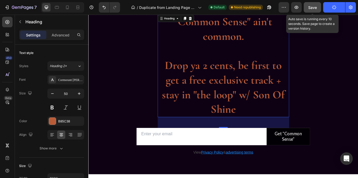
click at [315, 10] on button "Save" at bounding box center [312, 7] width 17 height 10
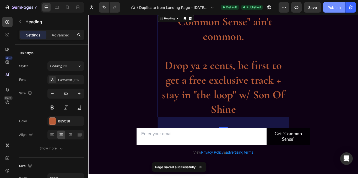
drag, startPoint x: 320, startPoint y: 9, endPoint x: 333, endPoint y: 12, distance: 14.1
click at [333, 12] on div "Preview Save Publish" at bounding box center [317, 7] width 77 height 10
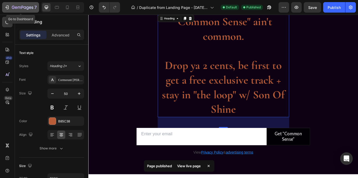
click at [17, 12] on button "7" at bounding box center [20, 7] width 37 height 10
